Goal: Obtain resource: Download file/media

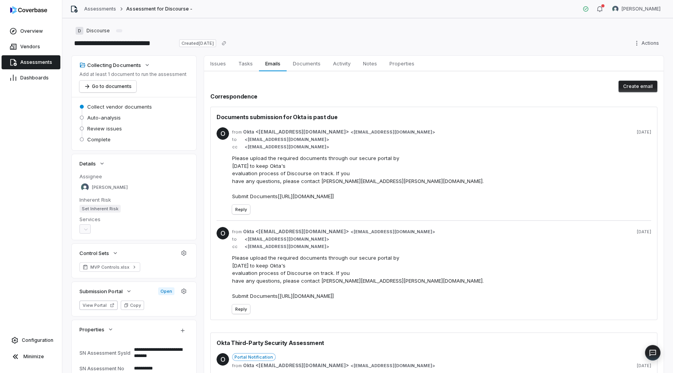
click at [31, 64] on span "Assessments" at bounding box center [36, 62] width 32 height 6
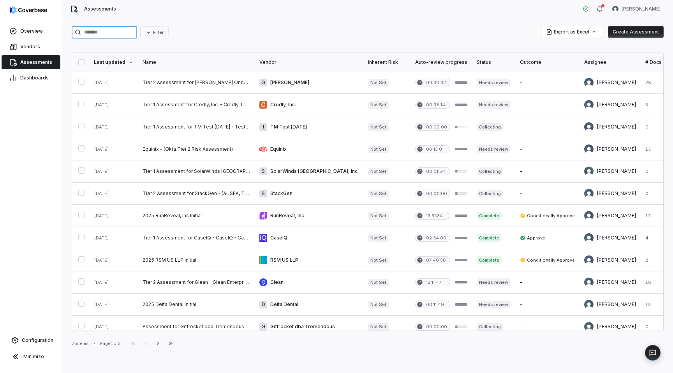
click at [125, 35] on input "search" at bounding box center [104, 32] width 65 height 12
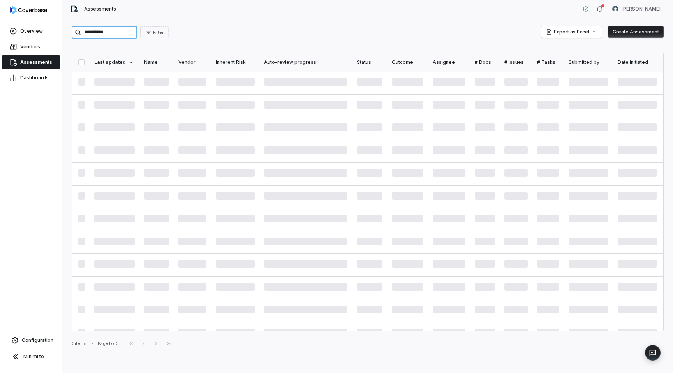
type input "**********"
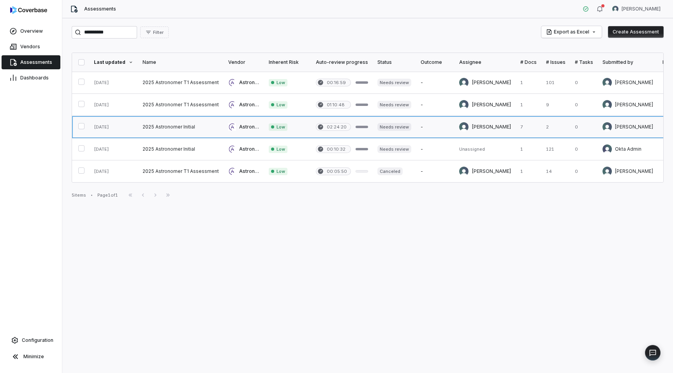
click at [188, 128] on link at bounding box center [181, 127] width 86 height 22
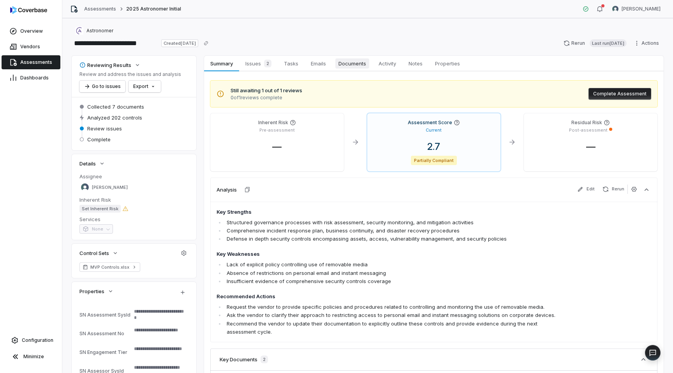
click at [351, 64] on span "Documents" at bounding box center [352, 63] width 34 height 10
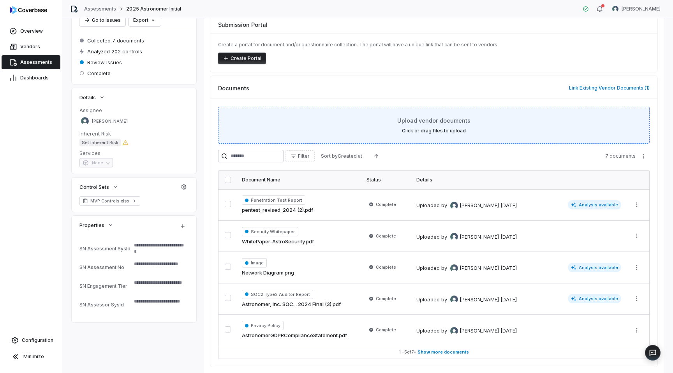
scroll to position [94, 0]
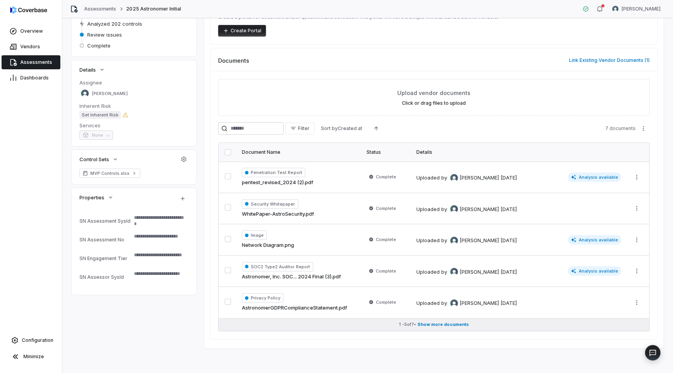
click at [447, 323] on span "Show more documents" at bounding box center [443, 325] width 51 height 6
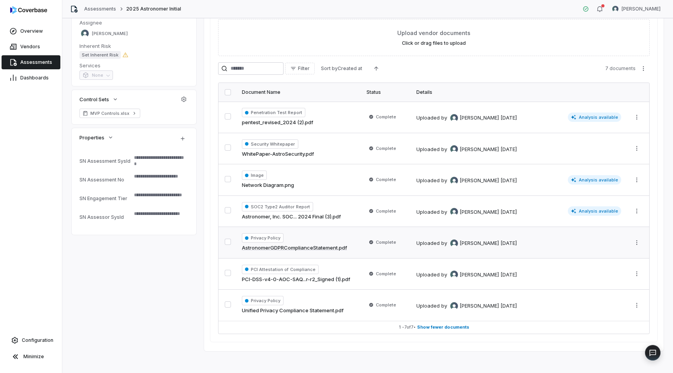
scroll to position [157, 0]
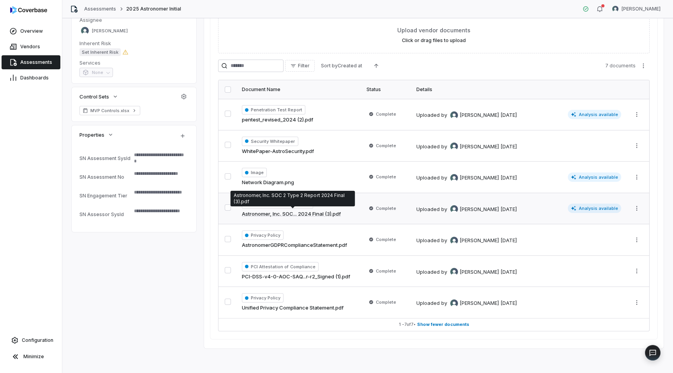
click at [312, 213] on link "Astronomer, Inc. SOC... 2024 Final (3).pdf" at bounding box center [291, 214] width 99 height 8
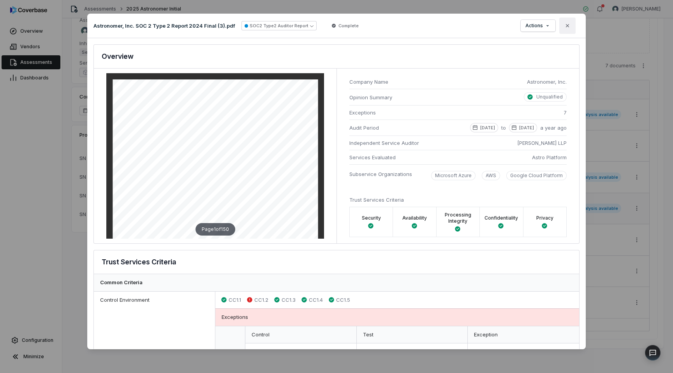
click at [570, 29] on button "Close" at bounding box center [568, 26] width 16 height 16
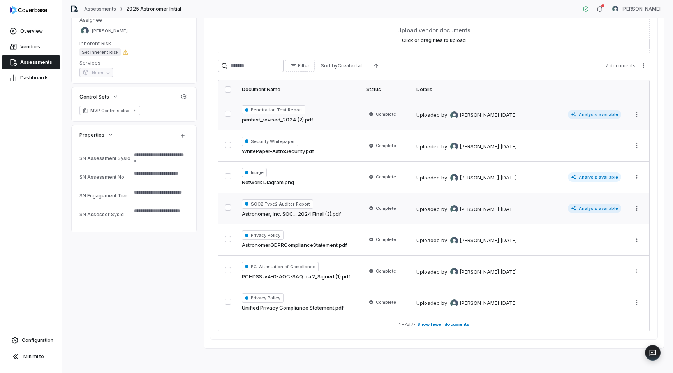
click at [281, 119] on link "pentest_revised_2024 (2).pdf" at bounding box center [277, 120] width 71 height 8
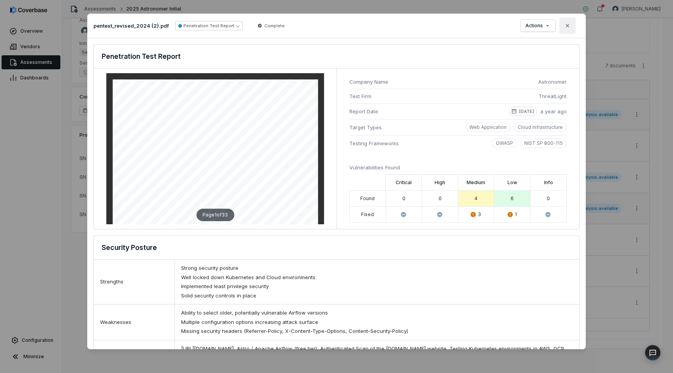
click at [570, 28] on icon "button" at bounding box center [568, 26] width 6 height 6
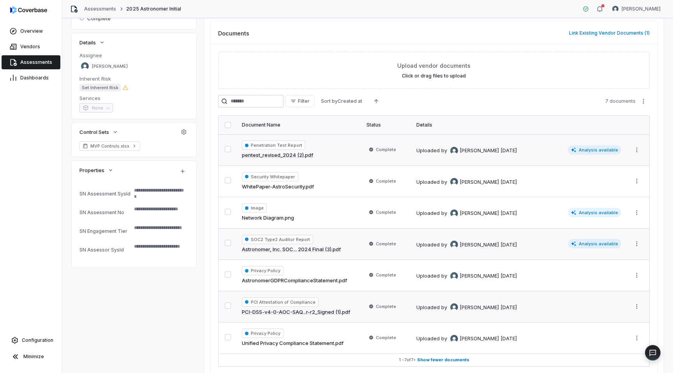
scroll to position [86, 0]
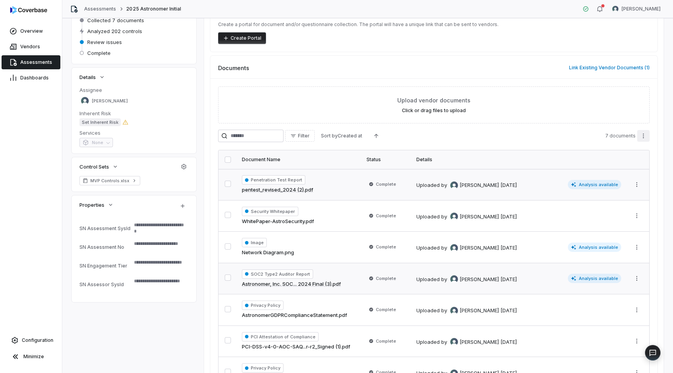
click at [646, 136] on html "**********" at bounding box center [336, 186] width 673 height 373
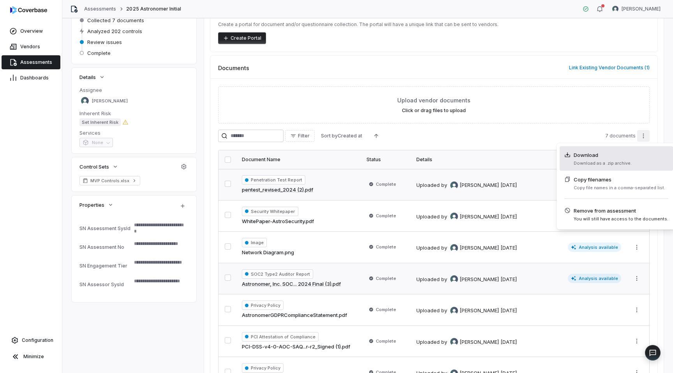
click at [603, 161] on span "Download as a .zip archive." at bounding box center [603, 164] width 58 height 6
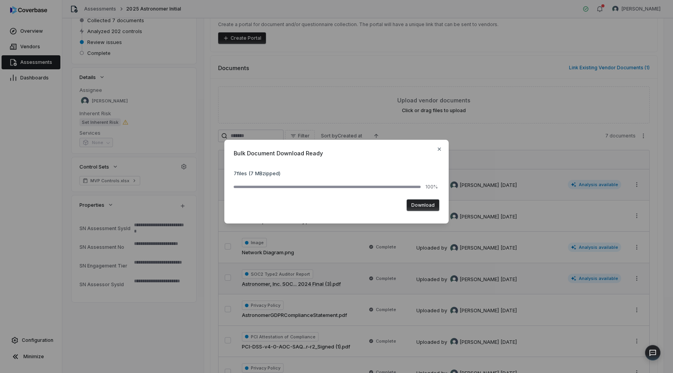
click at [422, 207] on button "Download" at bounding box center [423, 205] width 33 height 12
click at [440, 150] on icon "button" at bounding box center [439, 149] width 6 height 6
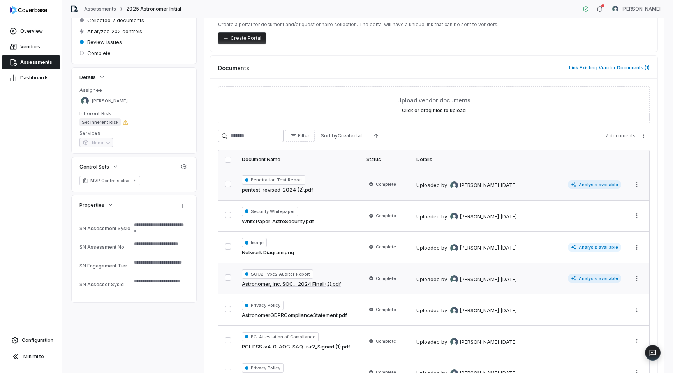
type textarea "*"
